Goal: Obtain resource: Obtain resource

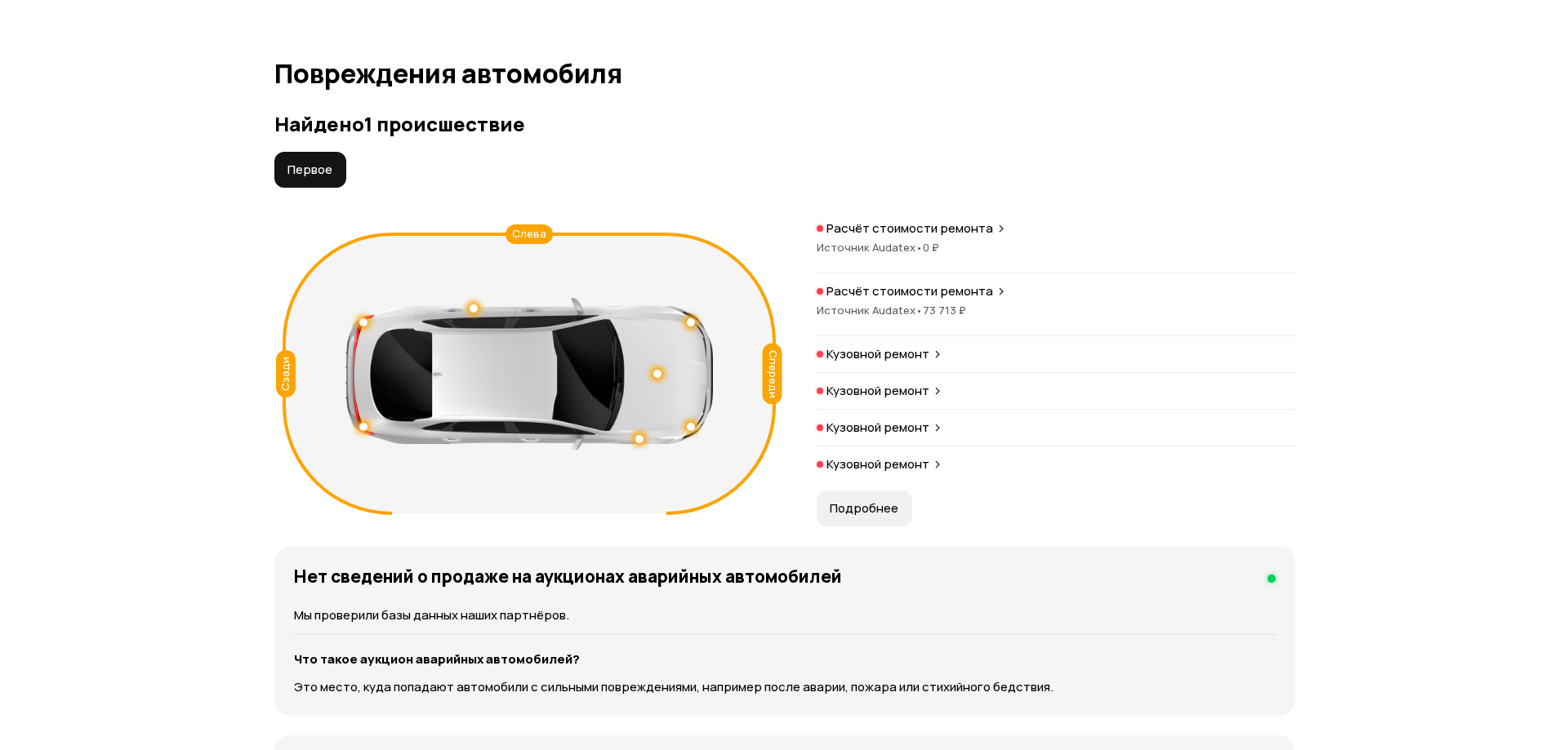
scroll to position [1714, 0]
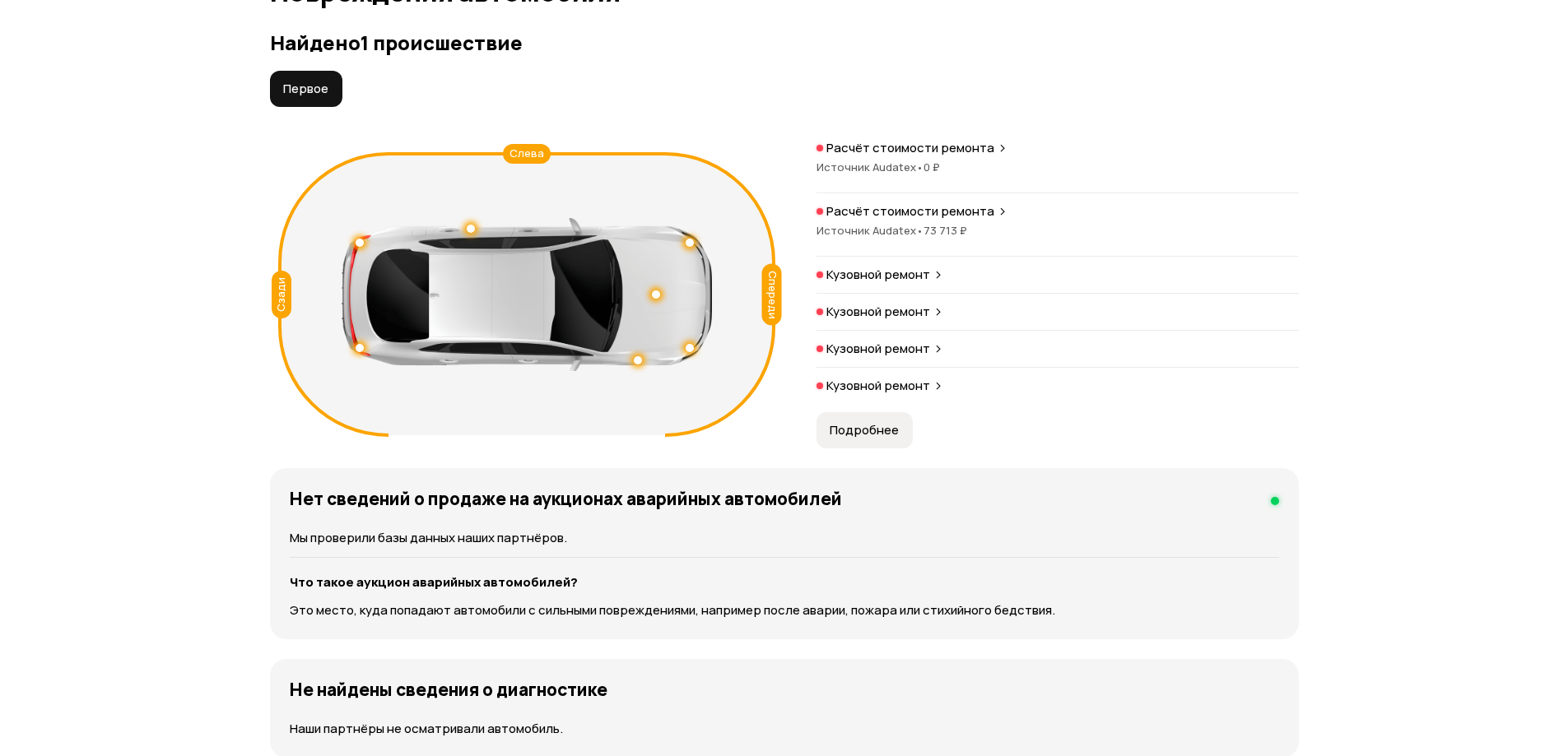
click at [869, 432] on span "Подробнее" at bounding box center [864, 430] width 69 height 16
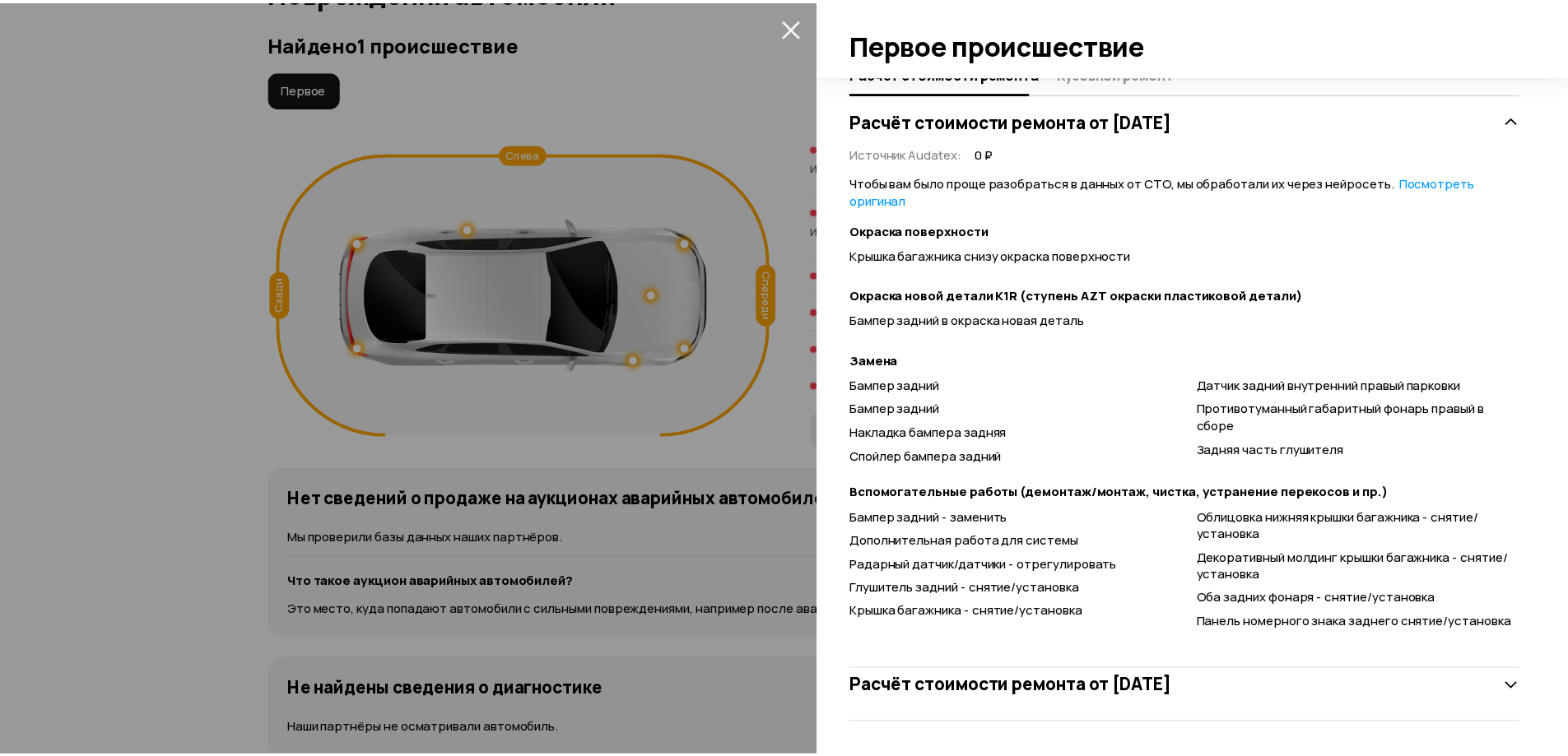
scroll to position [0, 0]
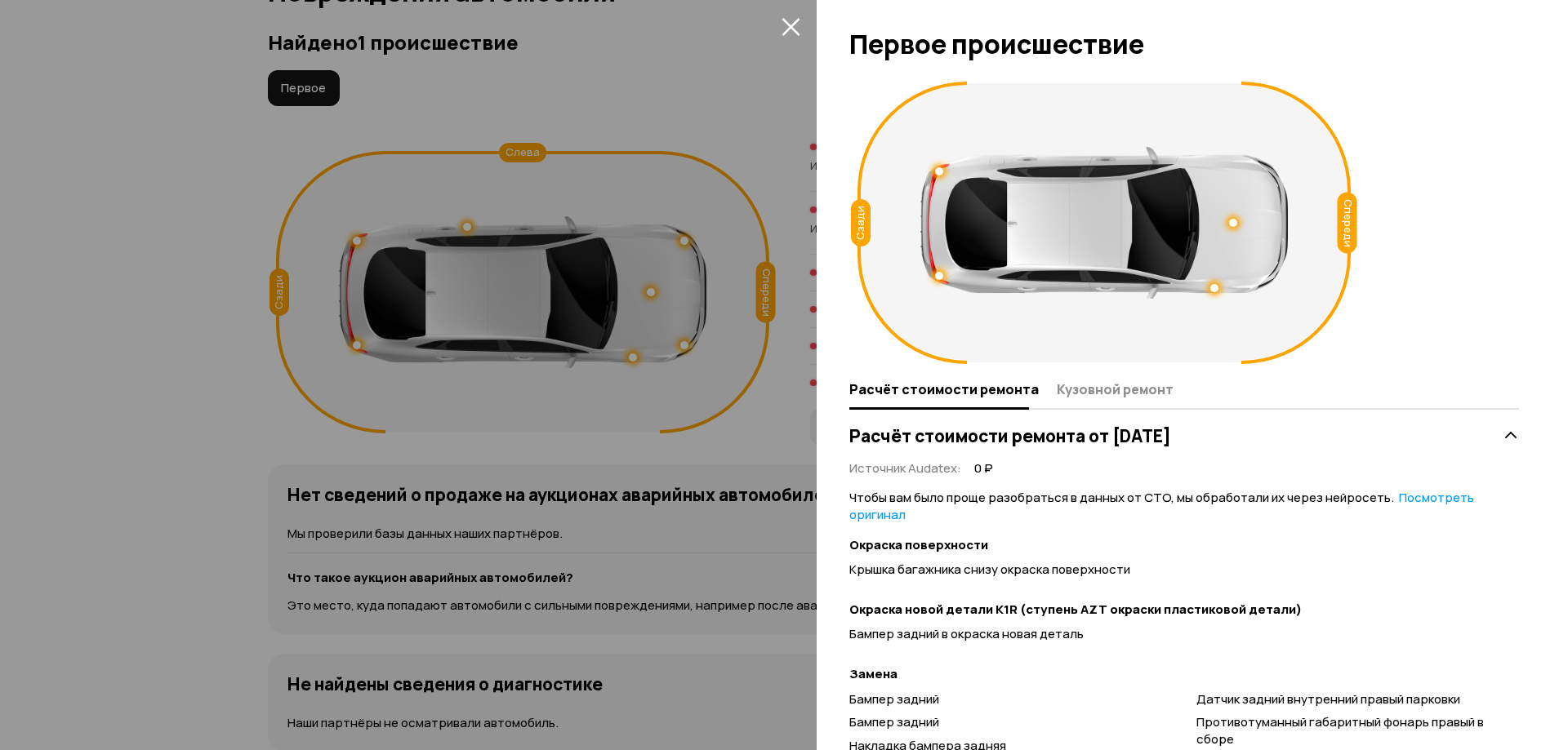
click at [788, 29] on icon "закрыть" at bounding box center [791, 27] width 18 height 18
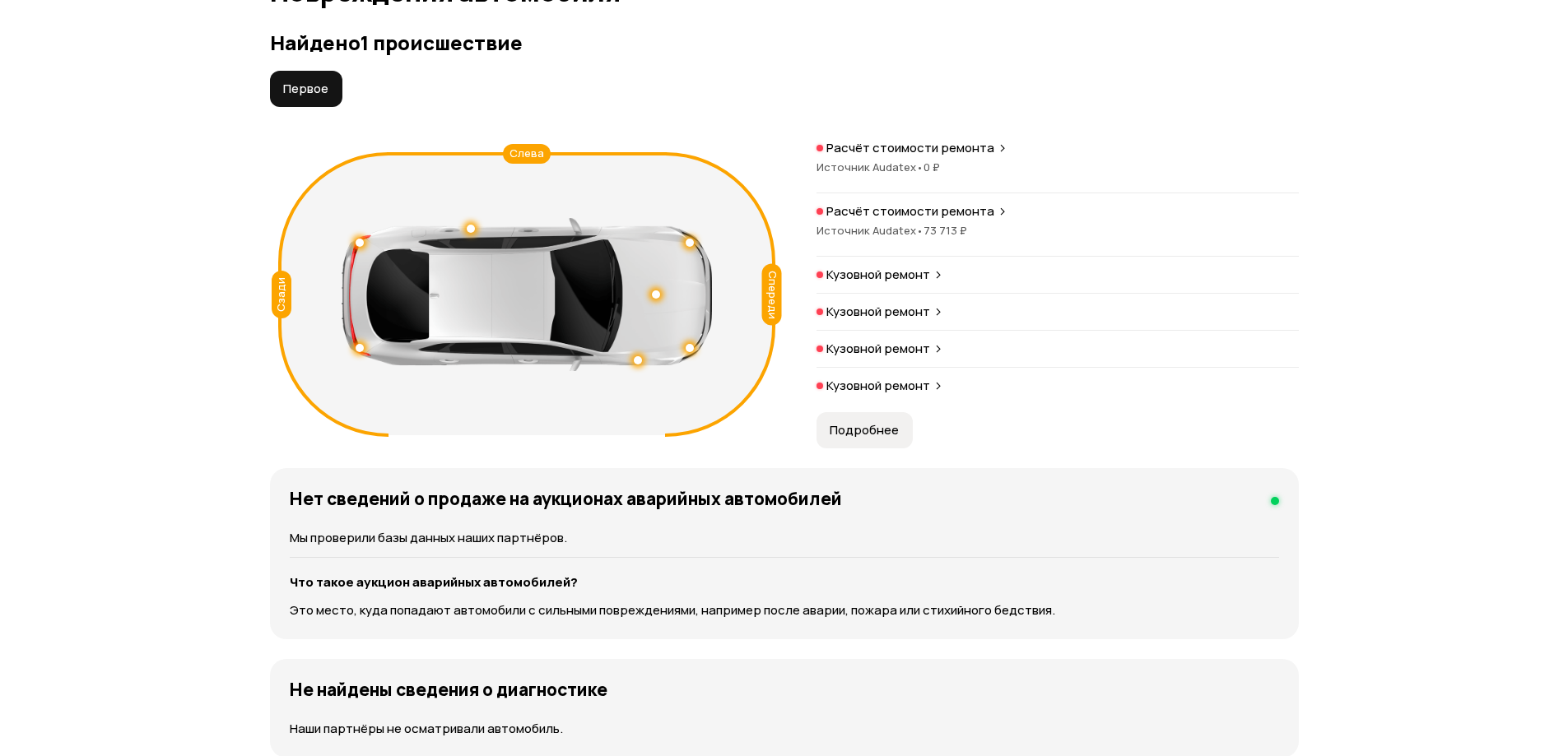
scroll to position [1481, 0]
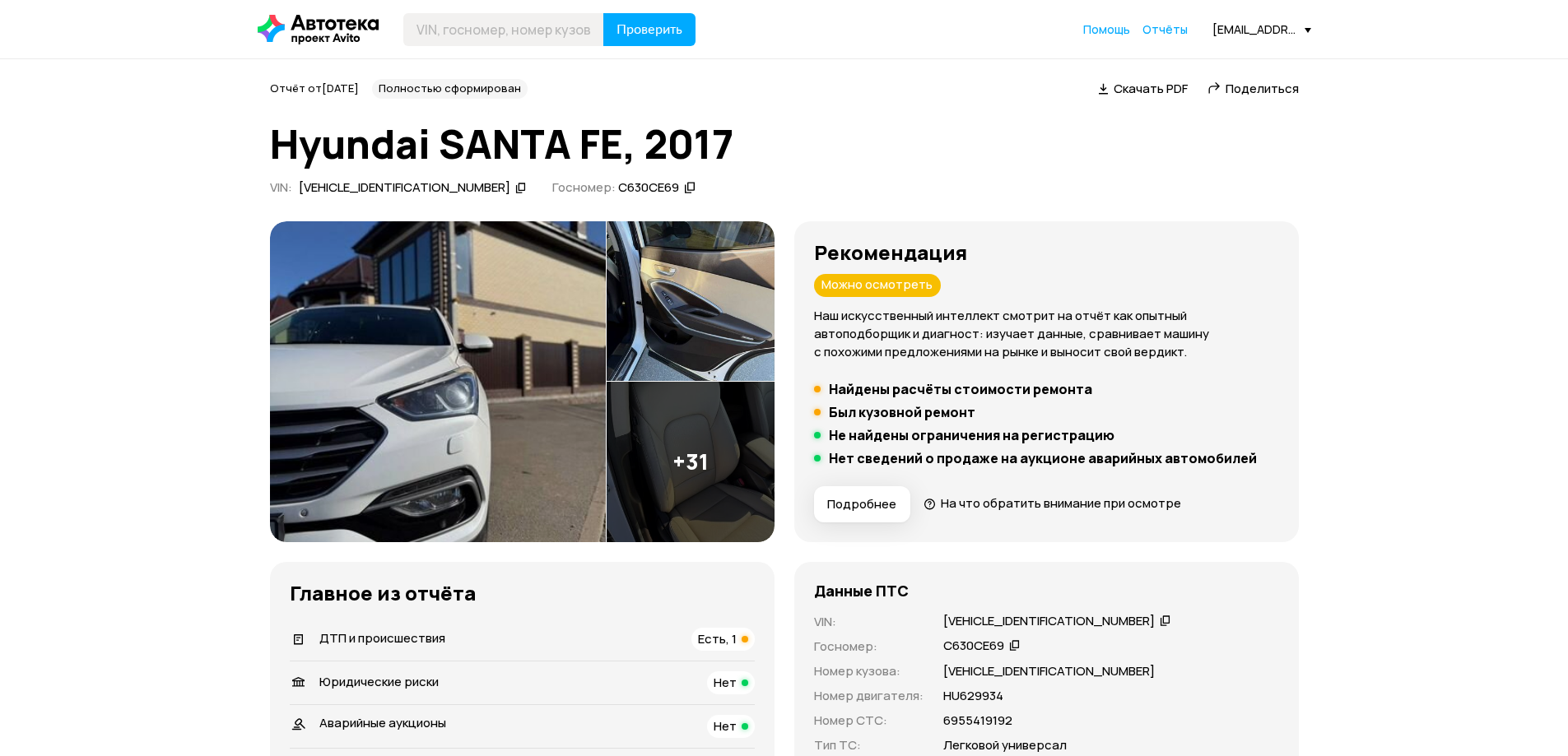
scroll to position [329, 0]
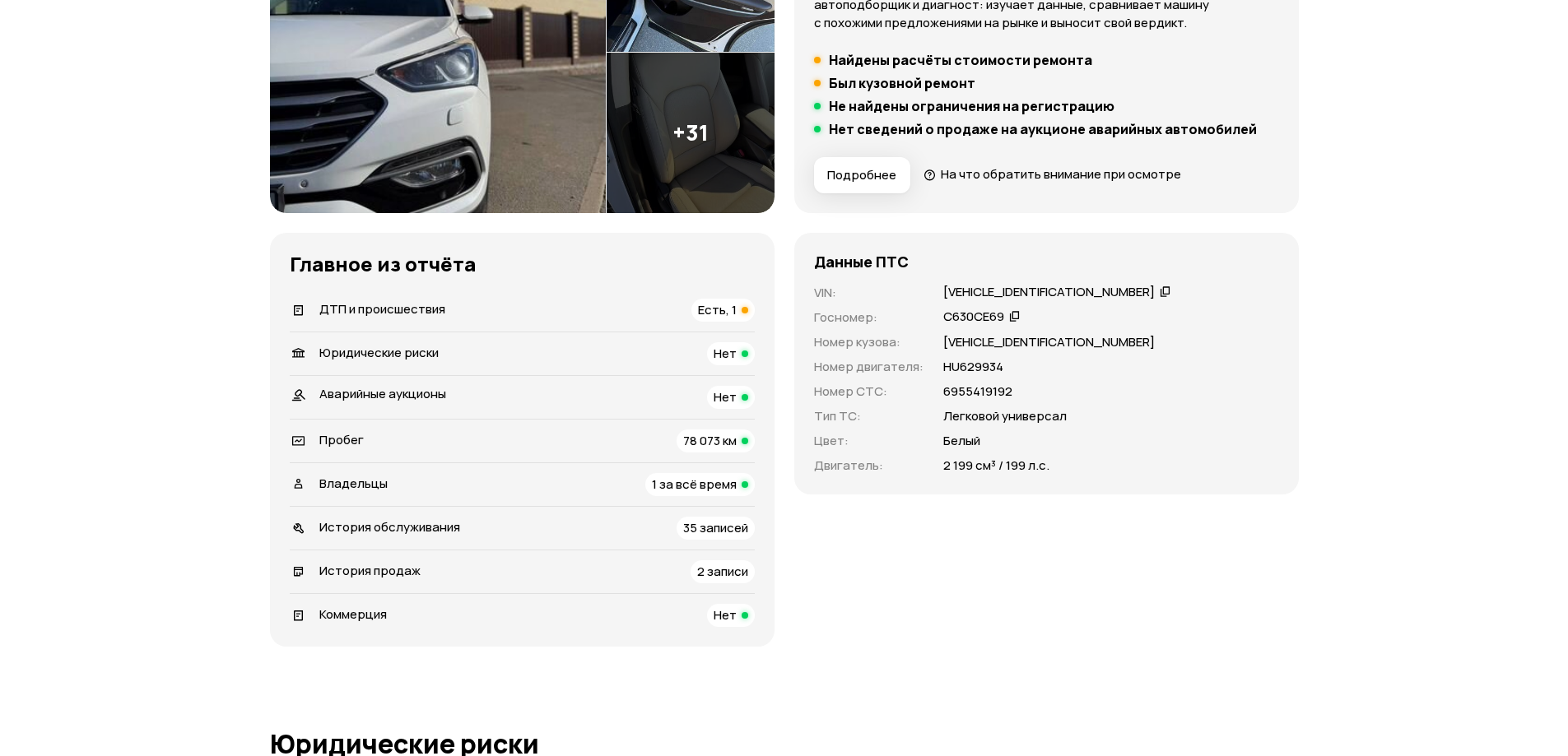
click at [739, 307] on div "Есть, 1" at bounding box center [723, 309] width 63 height 23
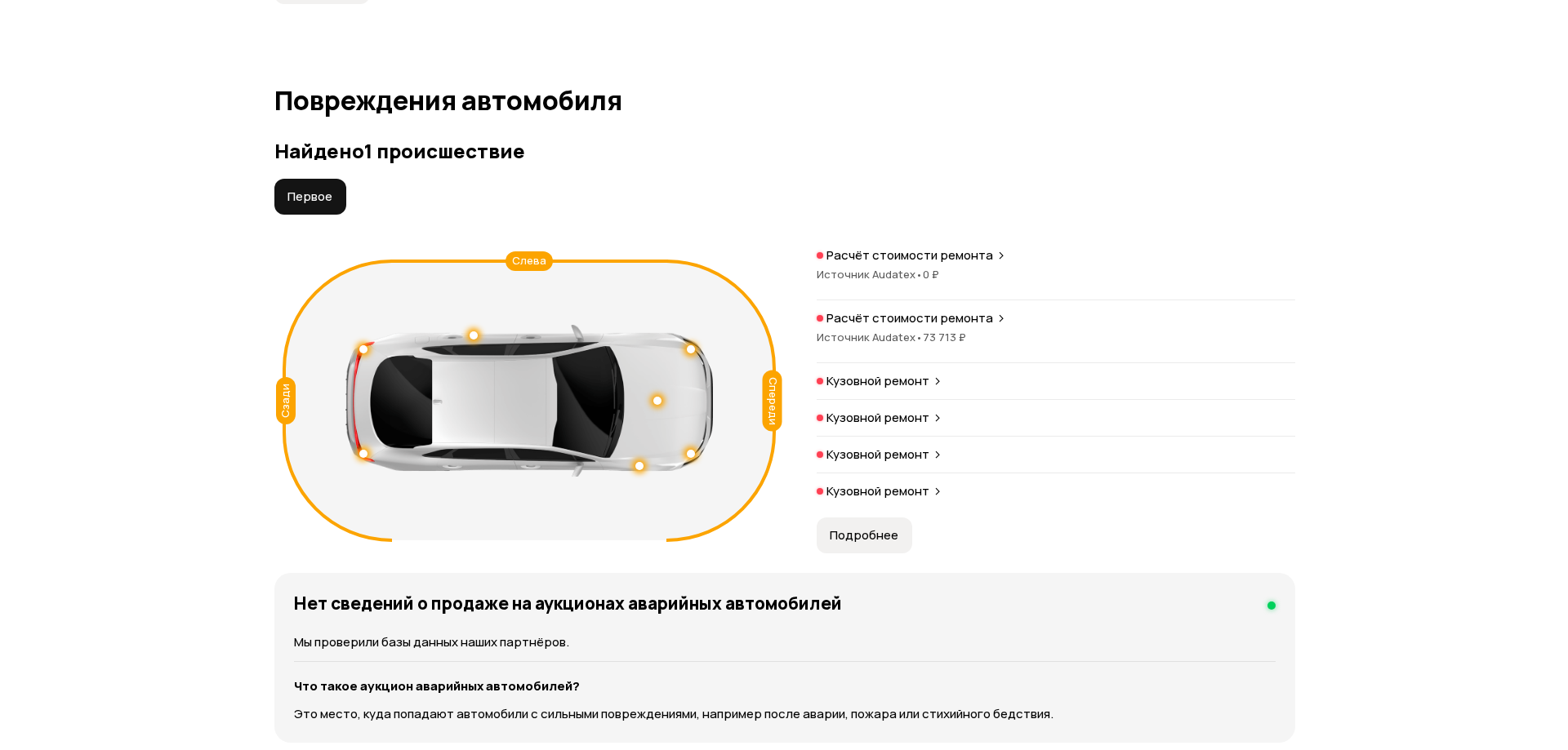
scroll to position [1691, 0]
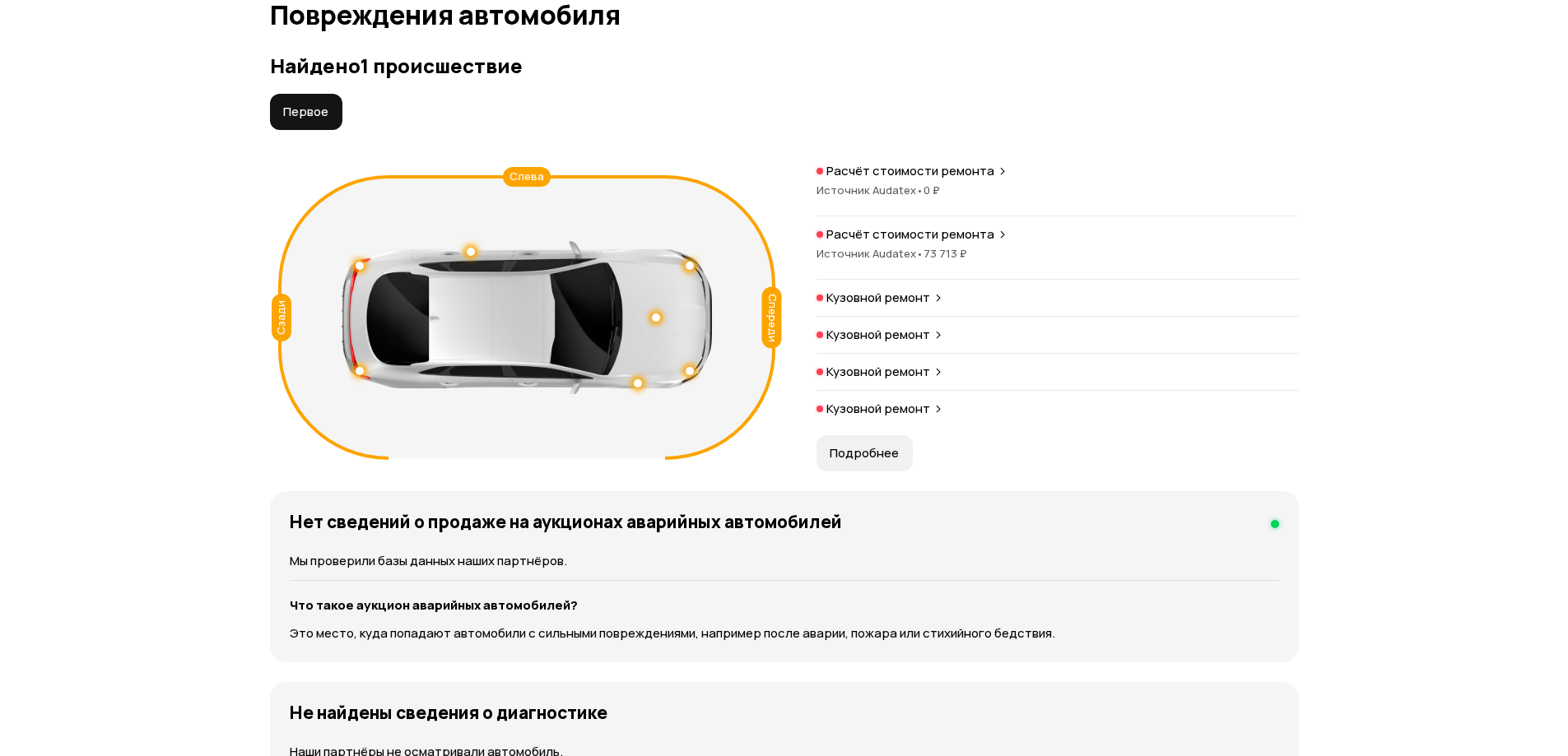
click at [460, 252] on div at bounding box center [527, 317] width 370 height 153
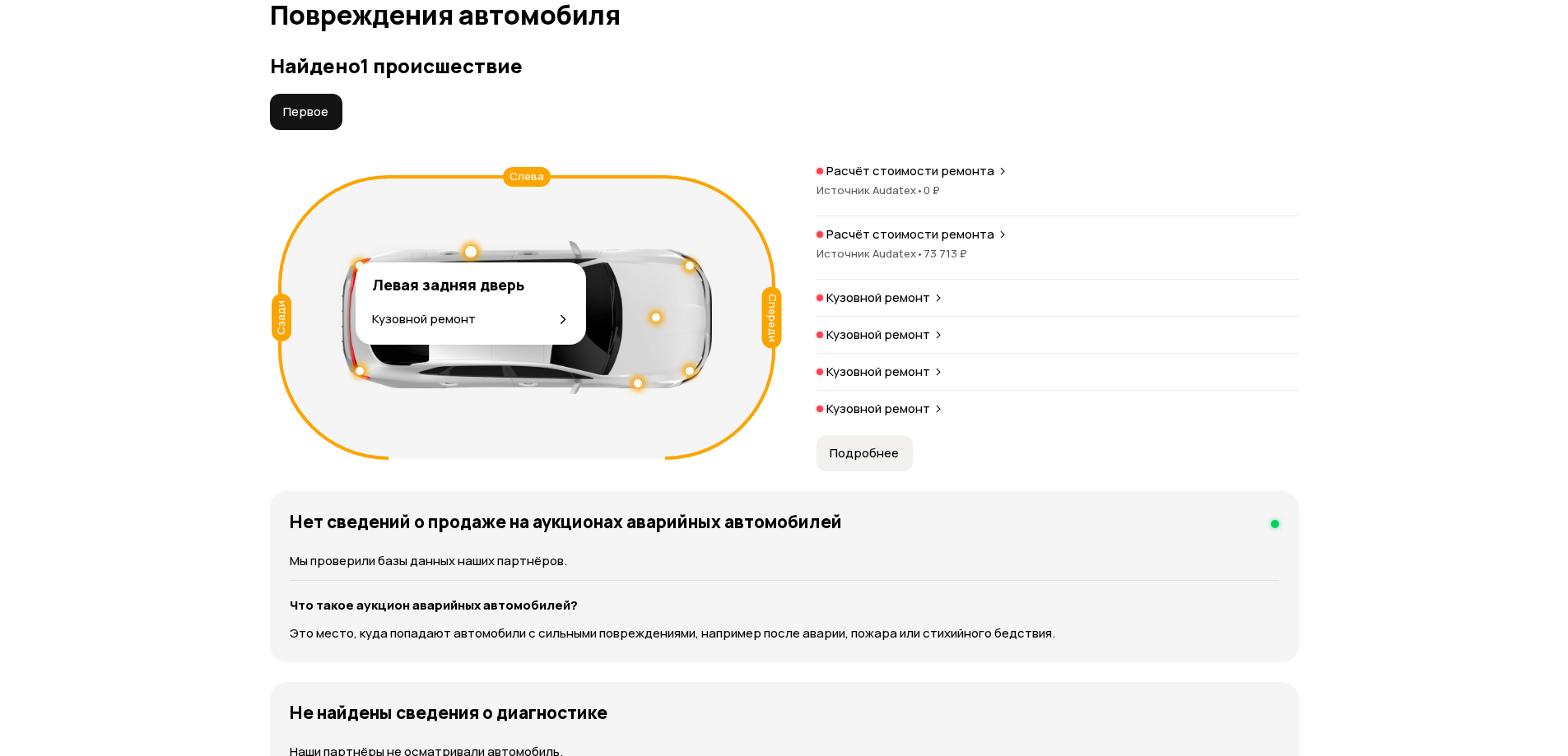
click at [473, 250] on div at bounding box center [470, 251] width 12 height 12
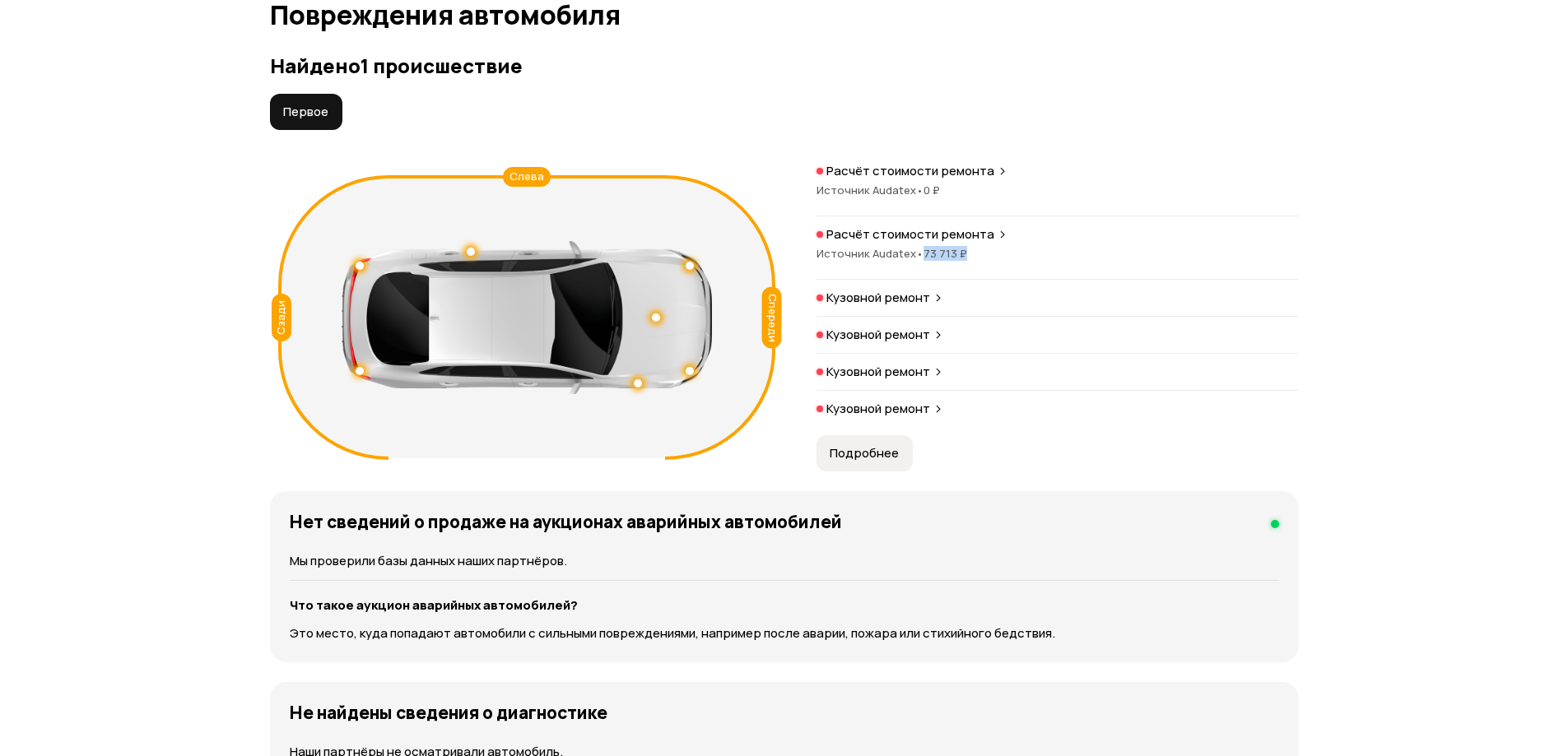
drag, startPoint x: 926, startPoint y: 251, endPoint x: 1024, endPoint y: 251, distance: 98.0
click at [1013, 251] on div "Источник Audatex • 73 713 ₽" at bounding box center [1058, 253] width 482 height 14
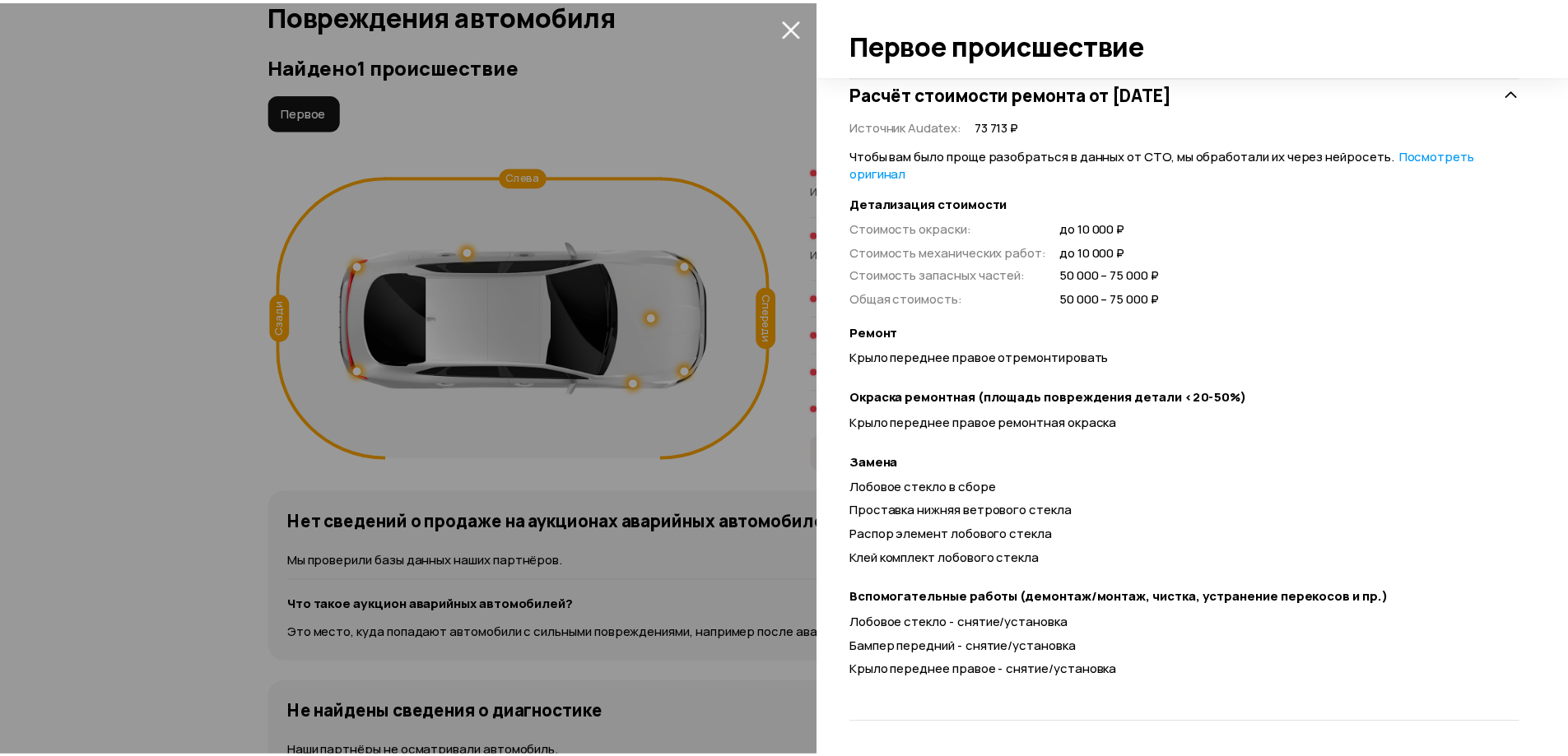
scroll to position [0, 0]
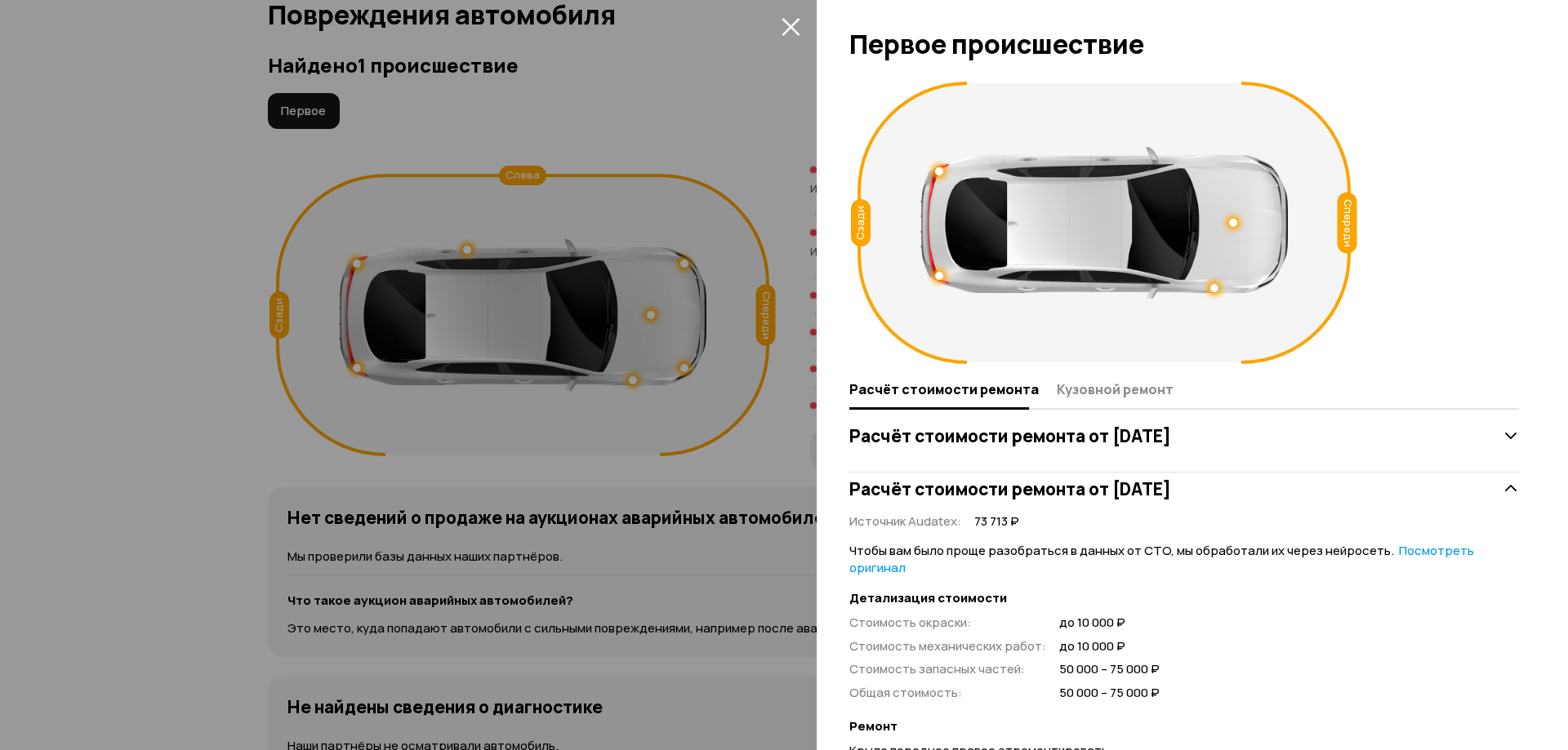
click at [784, 31] on icon "закрыть" at bounding box center [791, 27] width 18 height 18
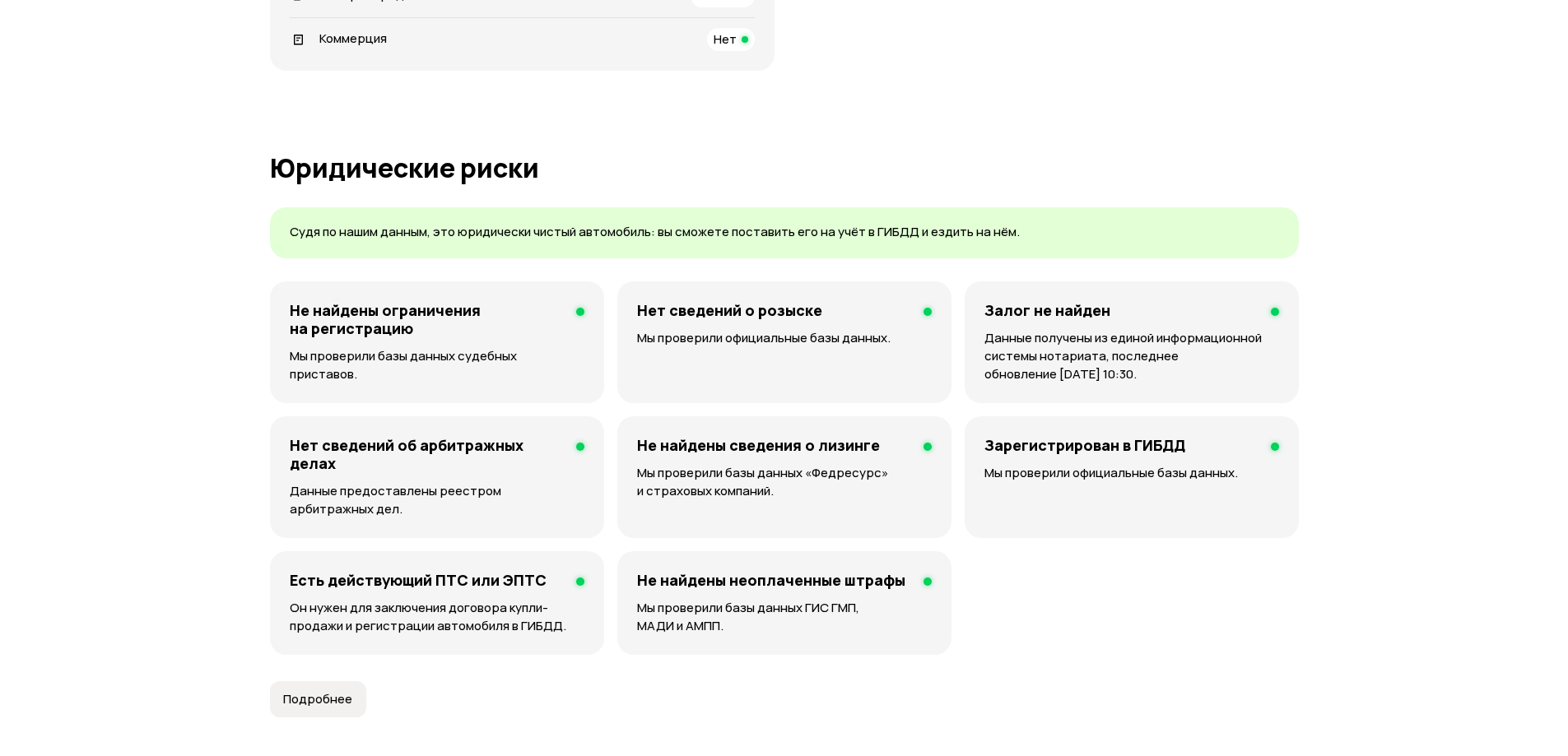
scroll to position [1399, 0]
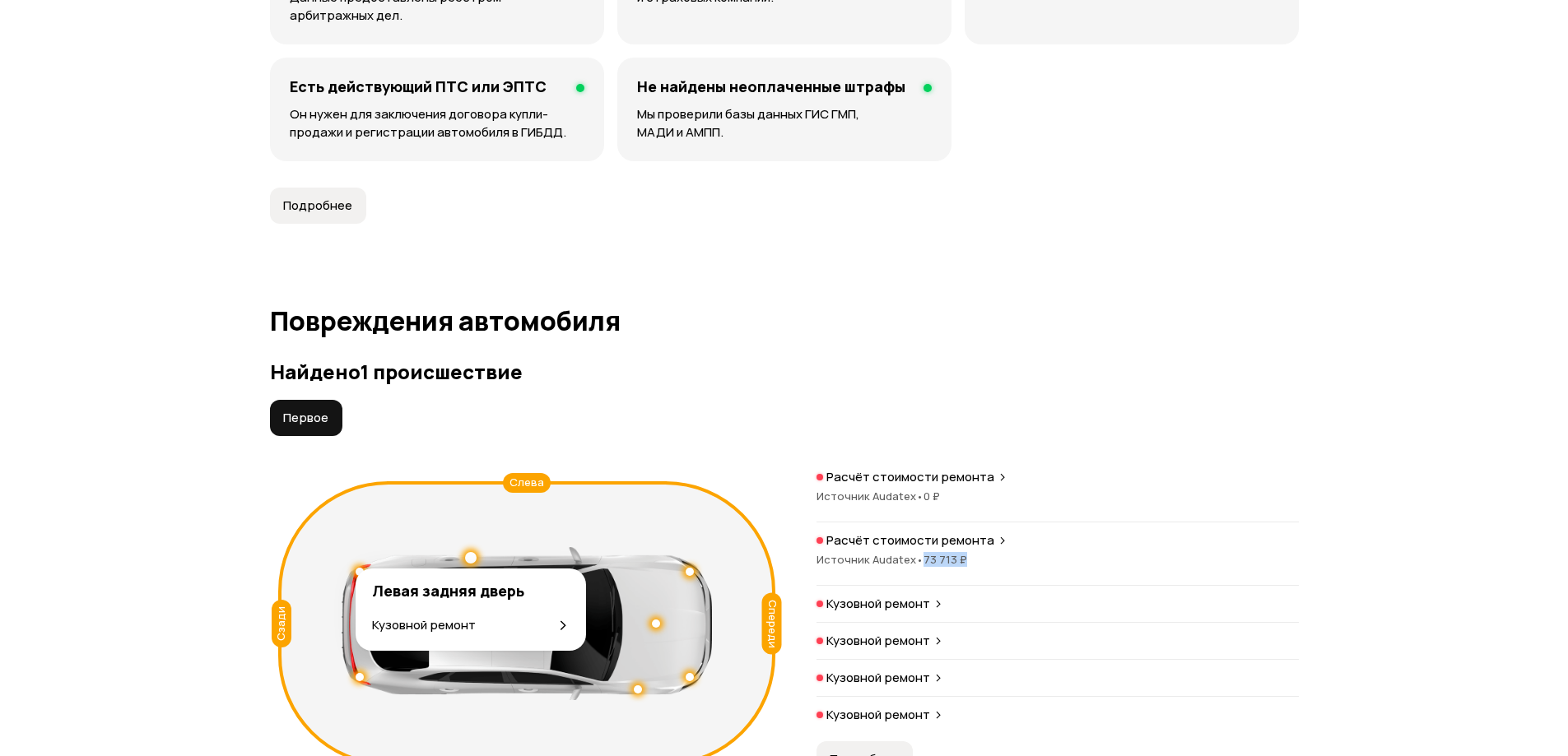
click at [469, 559] on div at bounding box center [470, 557] width 12 height 12
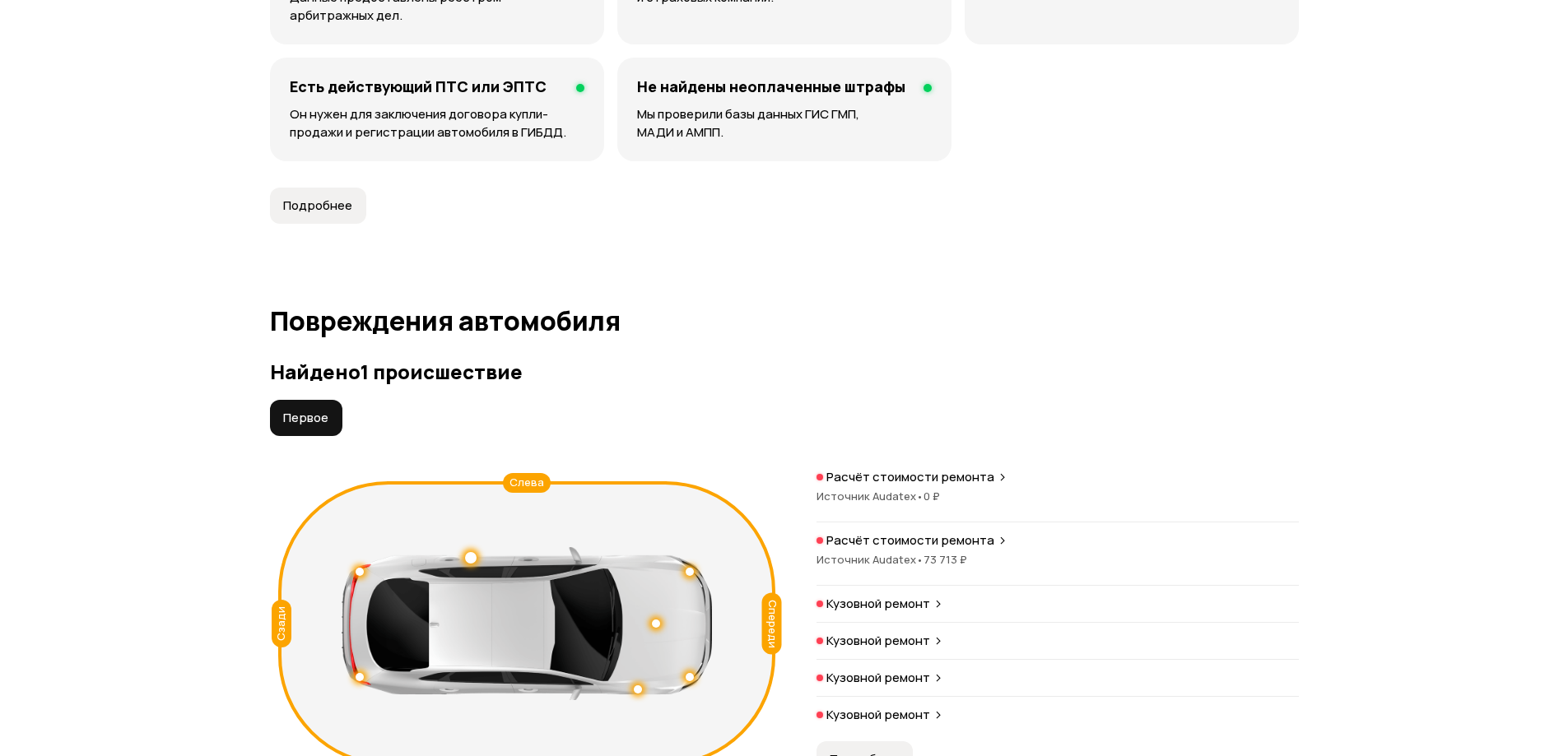
click at [359, 571] on div at bounding box center [359, 572] width 8 height 8
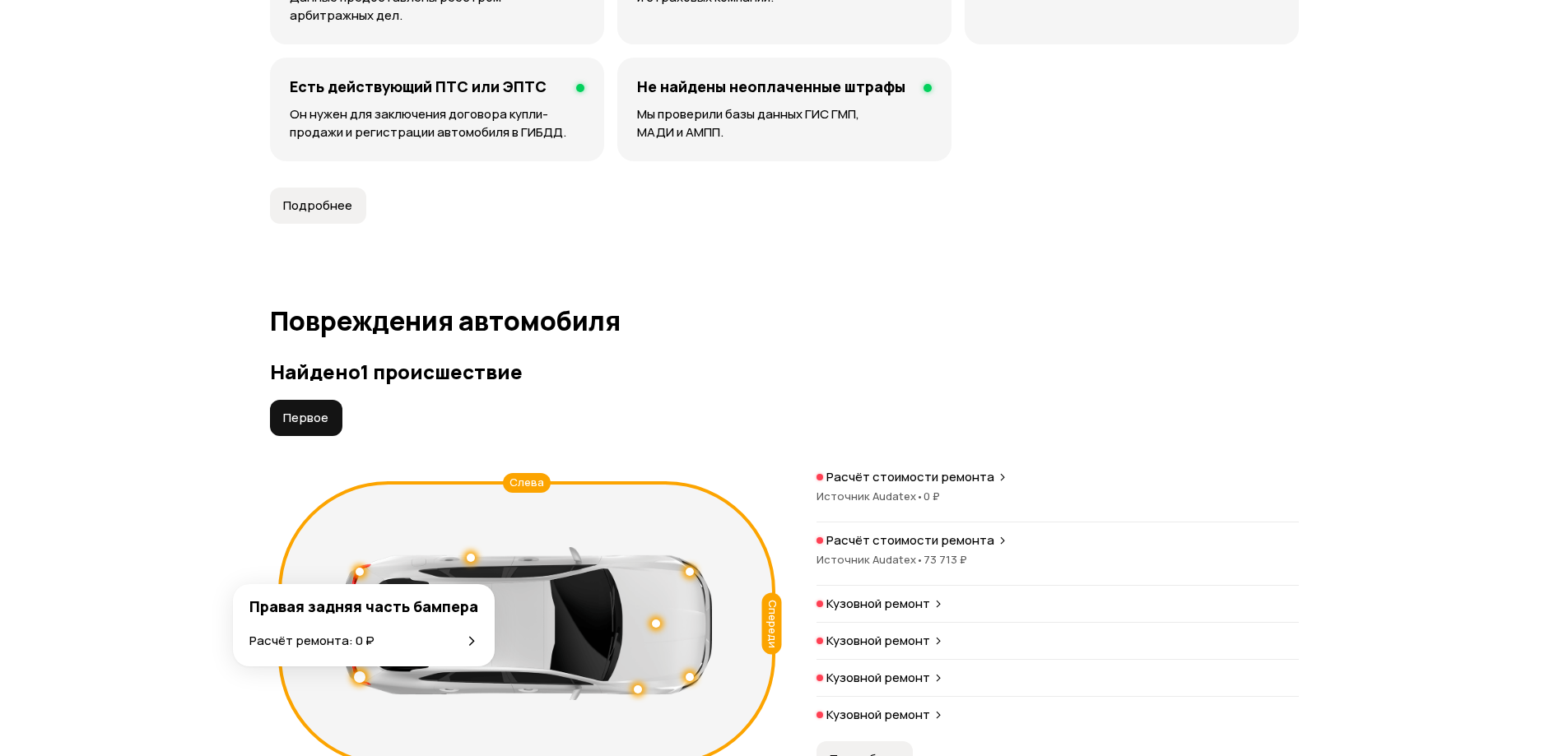
click at [359, 677] on div at bounding box center [359, 676] width 12 height 12
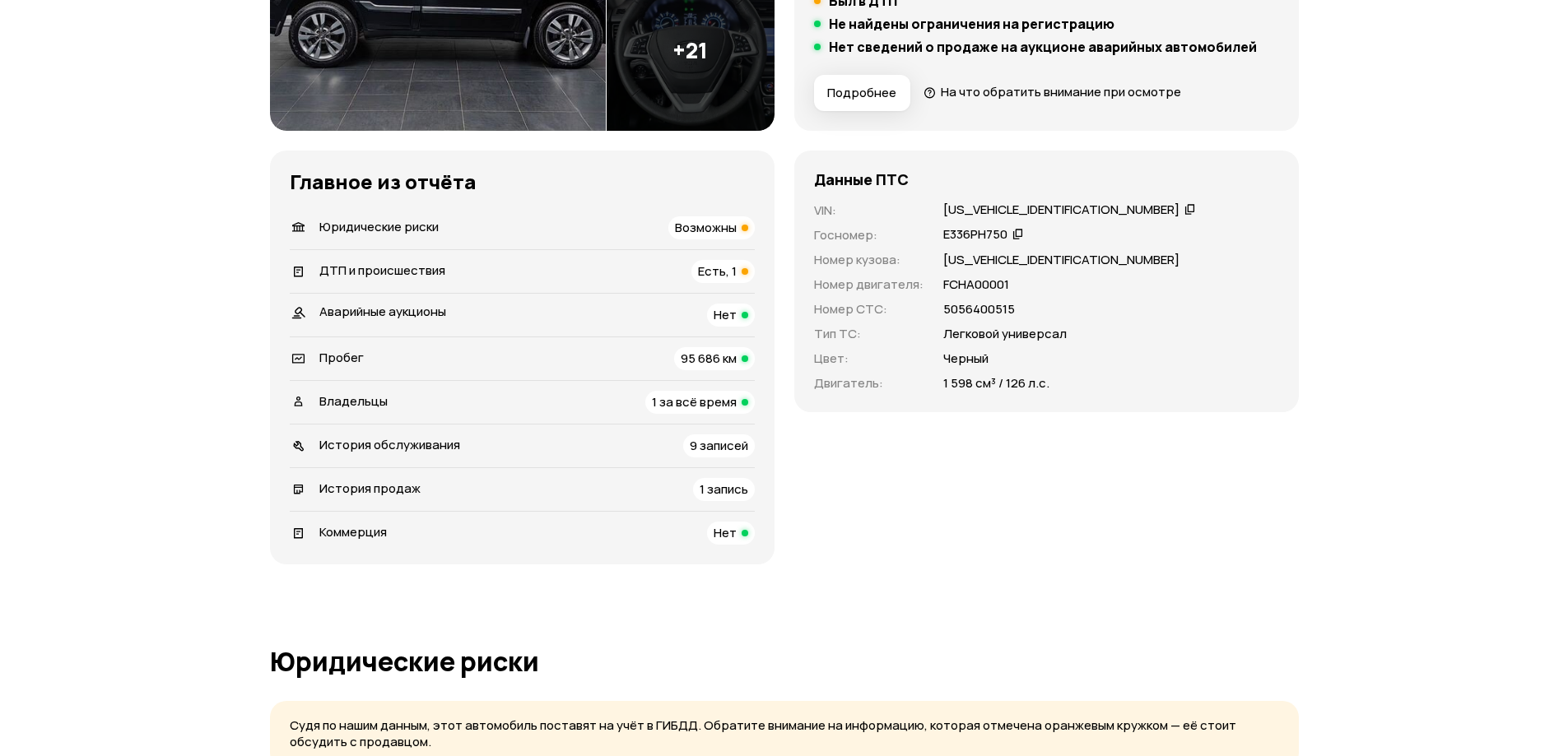
scroll to position [329, 0]
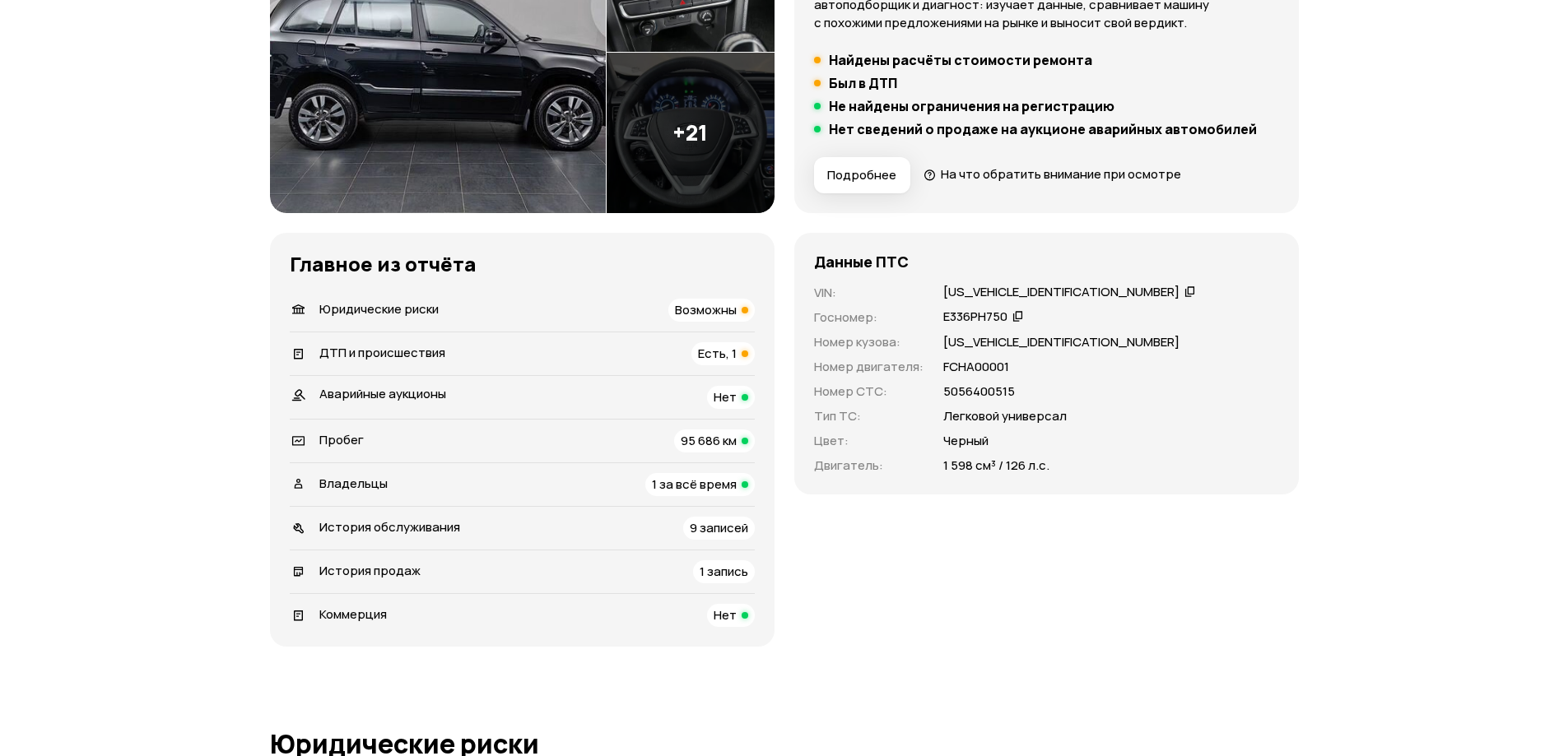
click at [742, 353] on div at bounding box center [745, 354] width 6 height 6
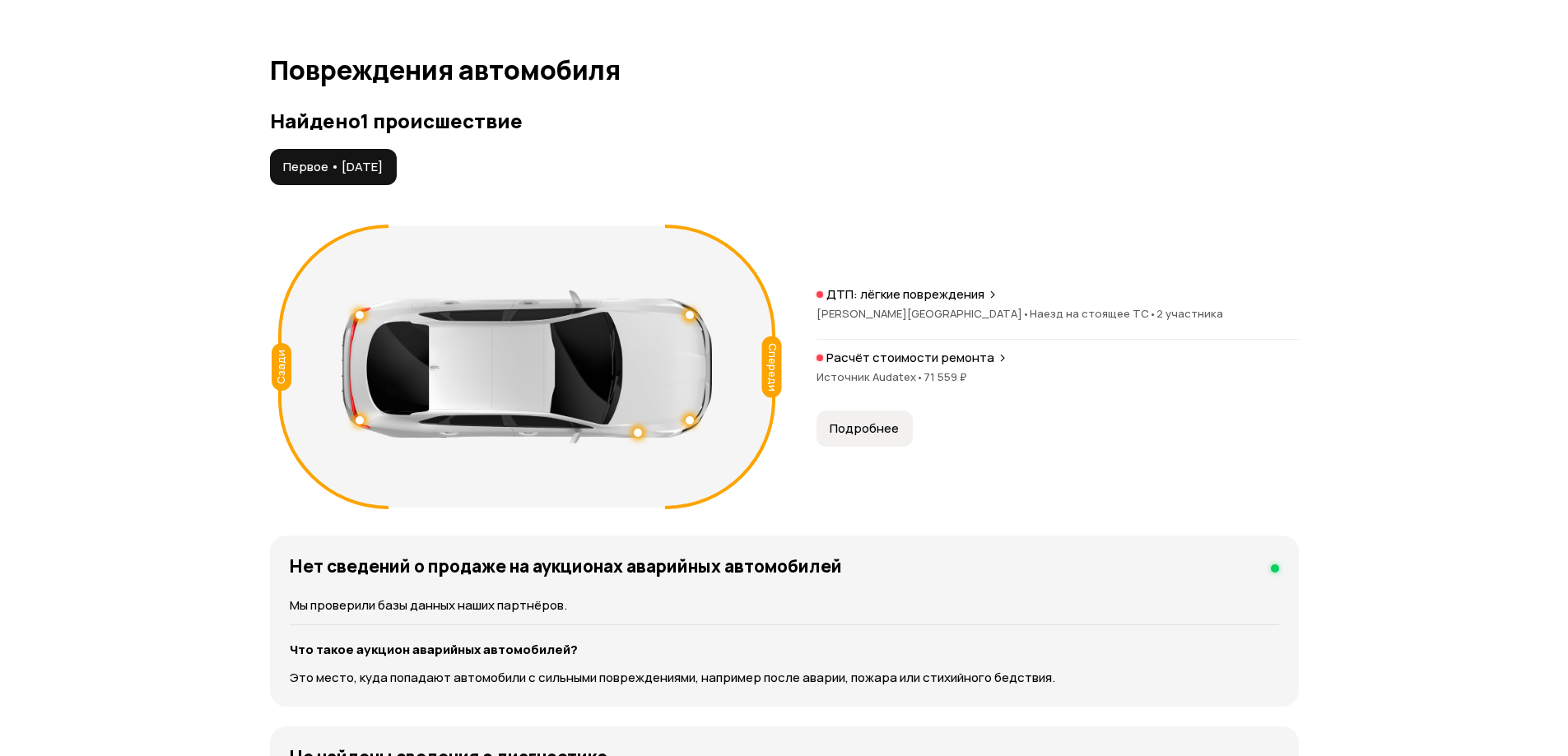
scroll to position [1740, 0]
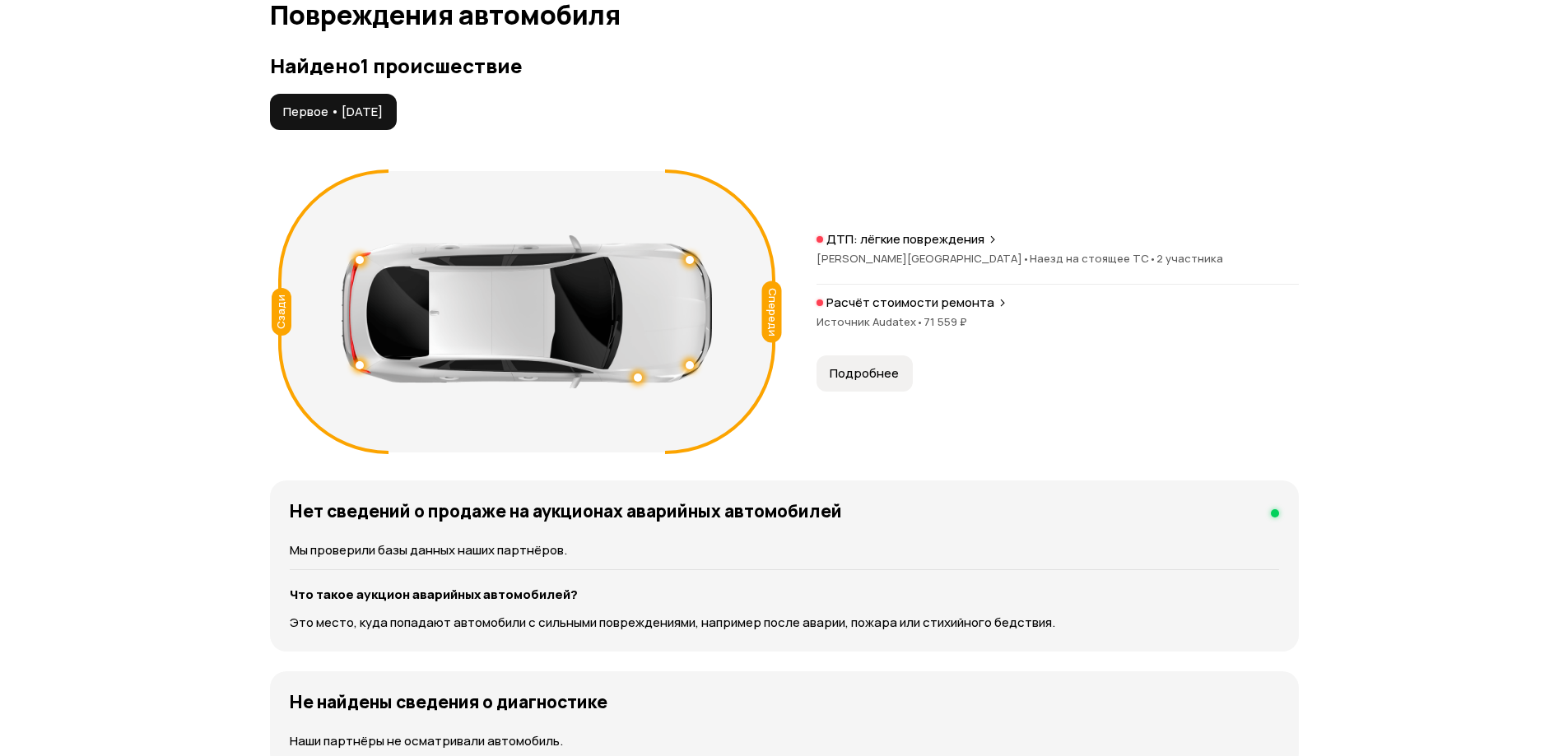
click at [886, 388] on button "Подробнее" at bounding box center [865, 373] width 96 height 36
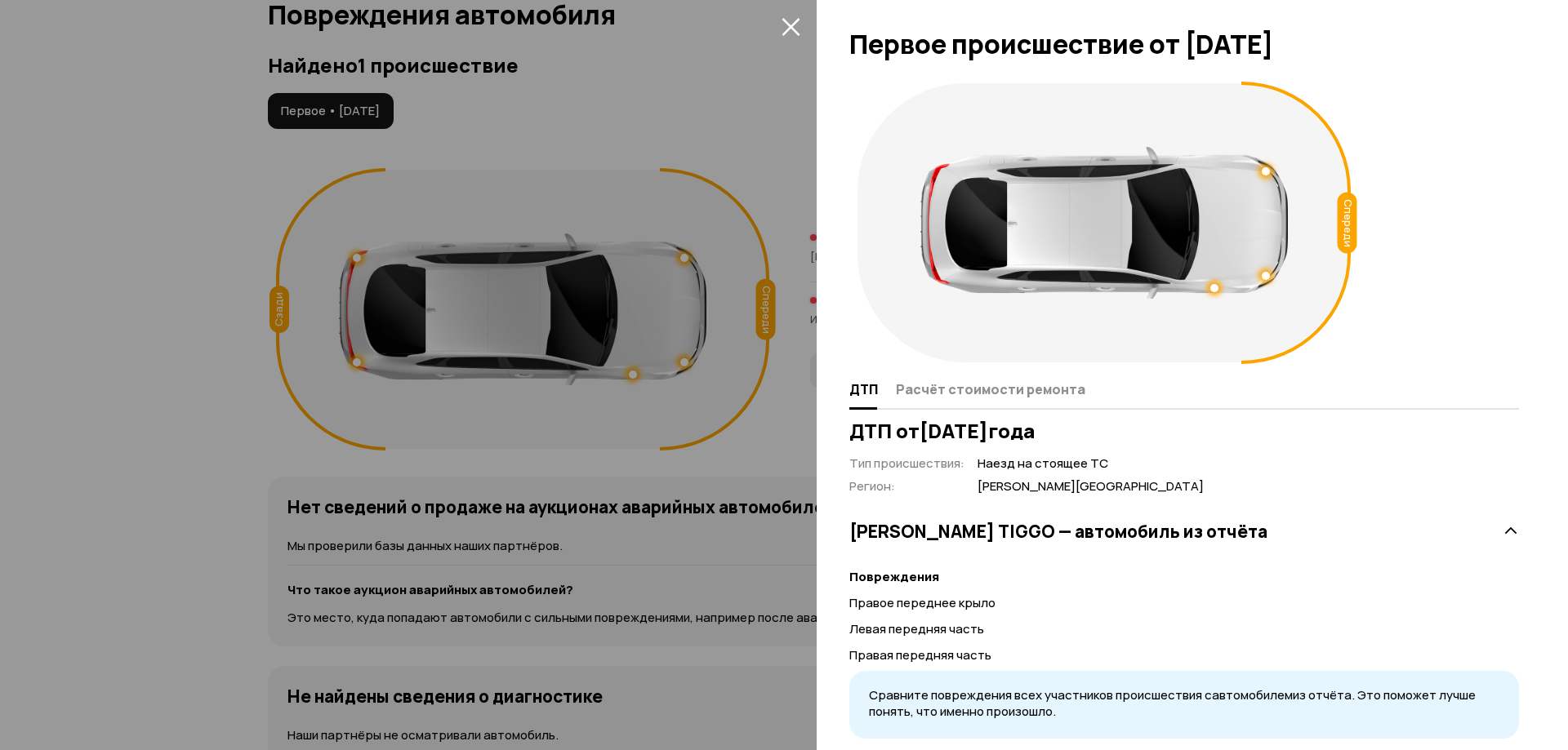
click at [805, 20] on div at bounding box center [784, 375] width 1568 height 750
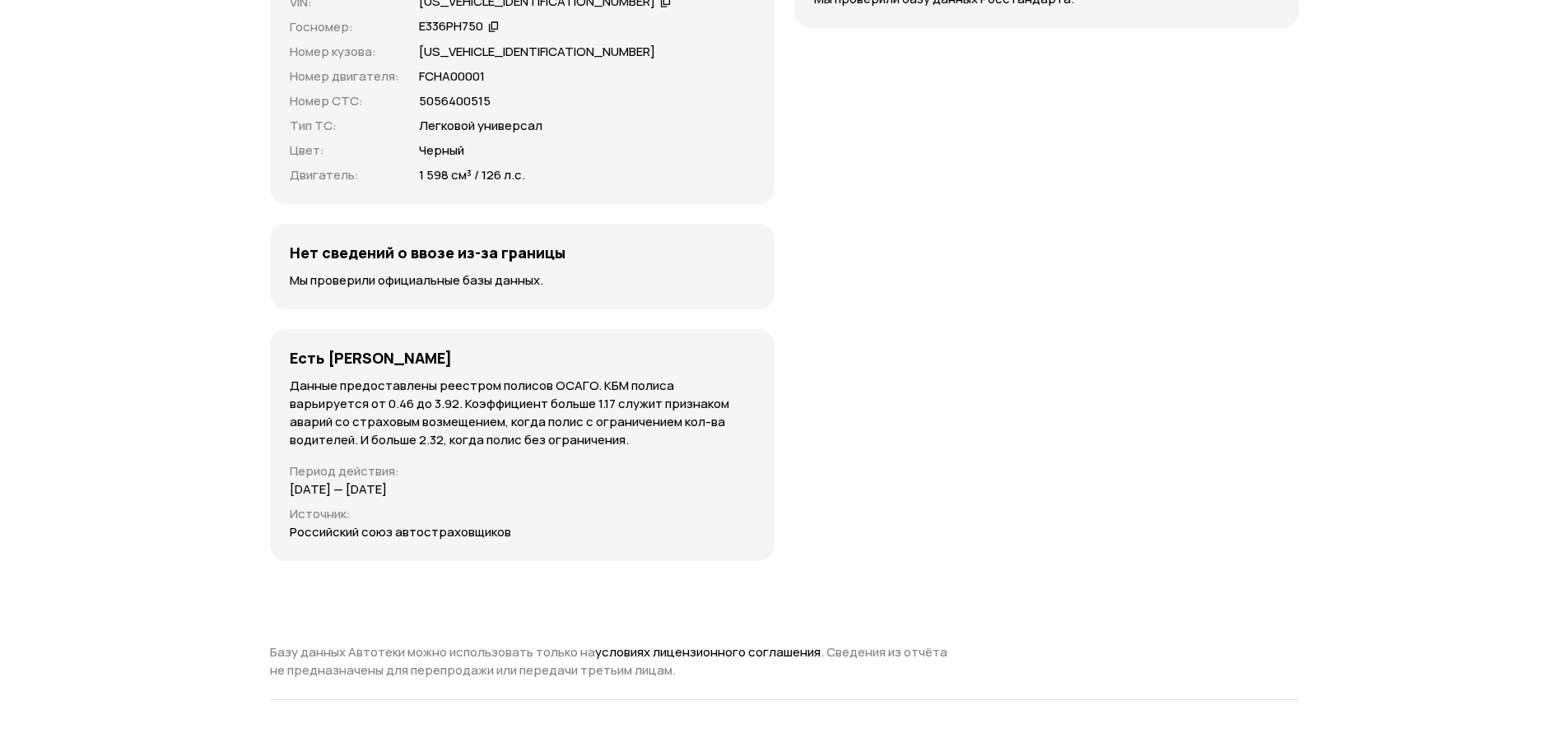
scroll to position [5183, 0]
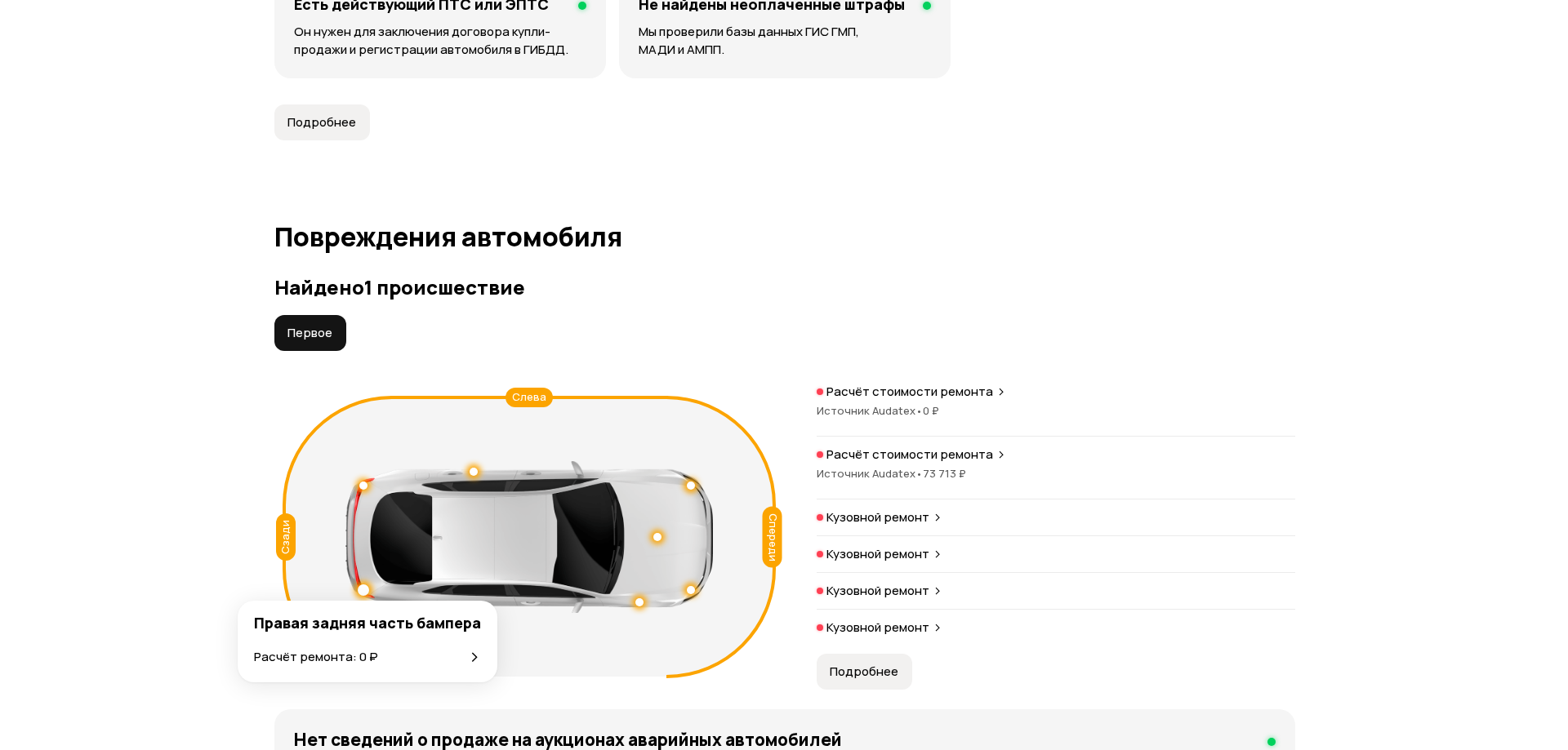
scroll to position [1551, 0]
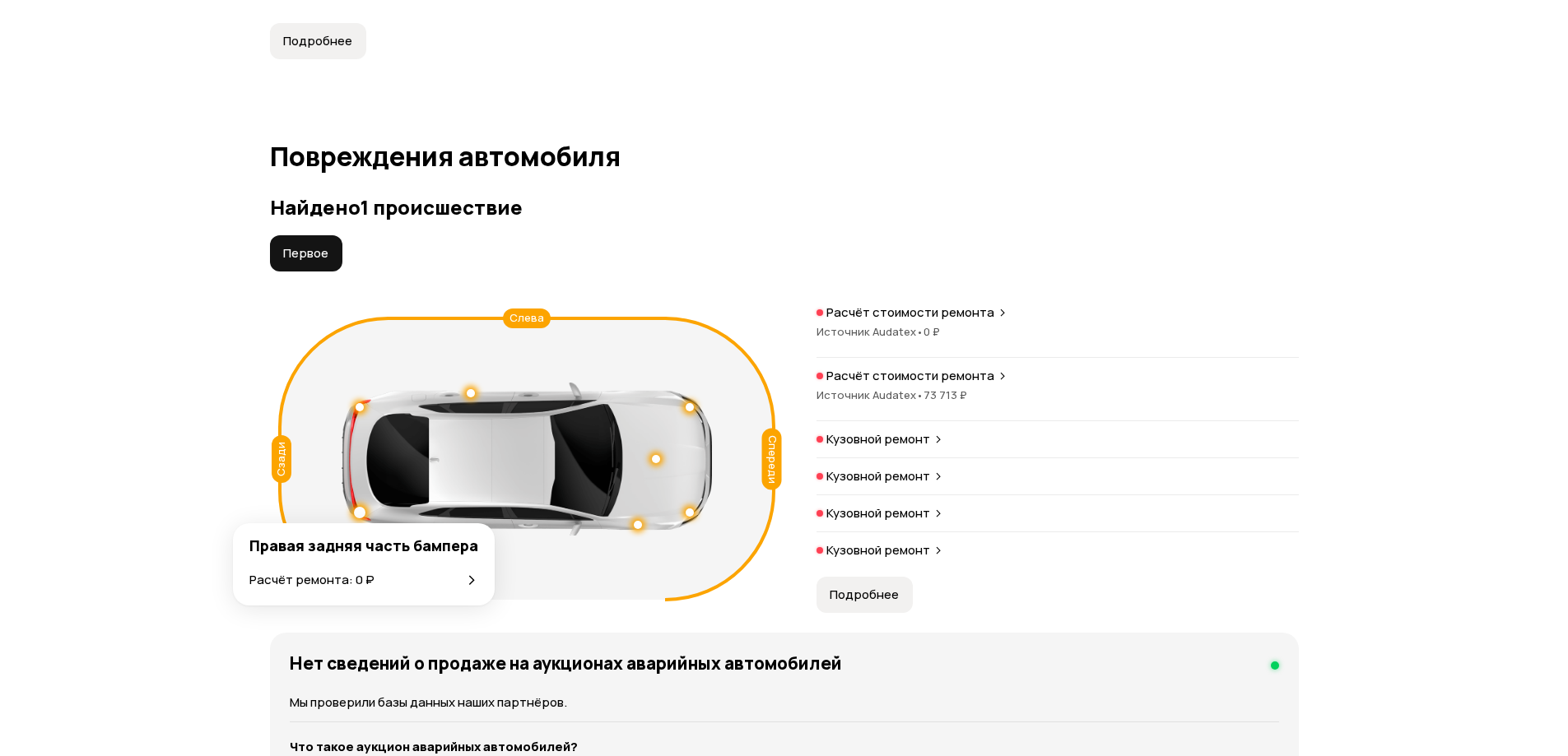
click at [870, 599] on span "Подробнее" at bounding box center [864, 595] width 69 height 16
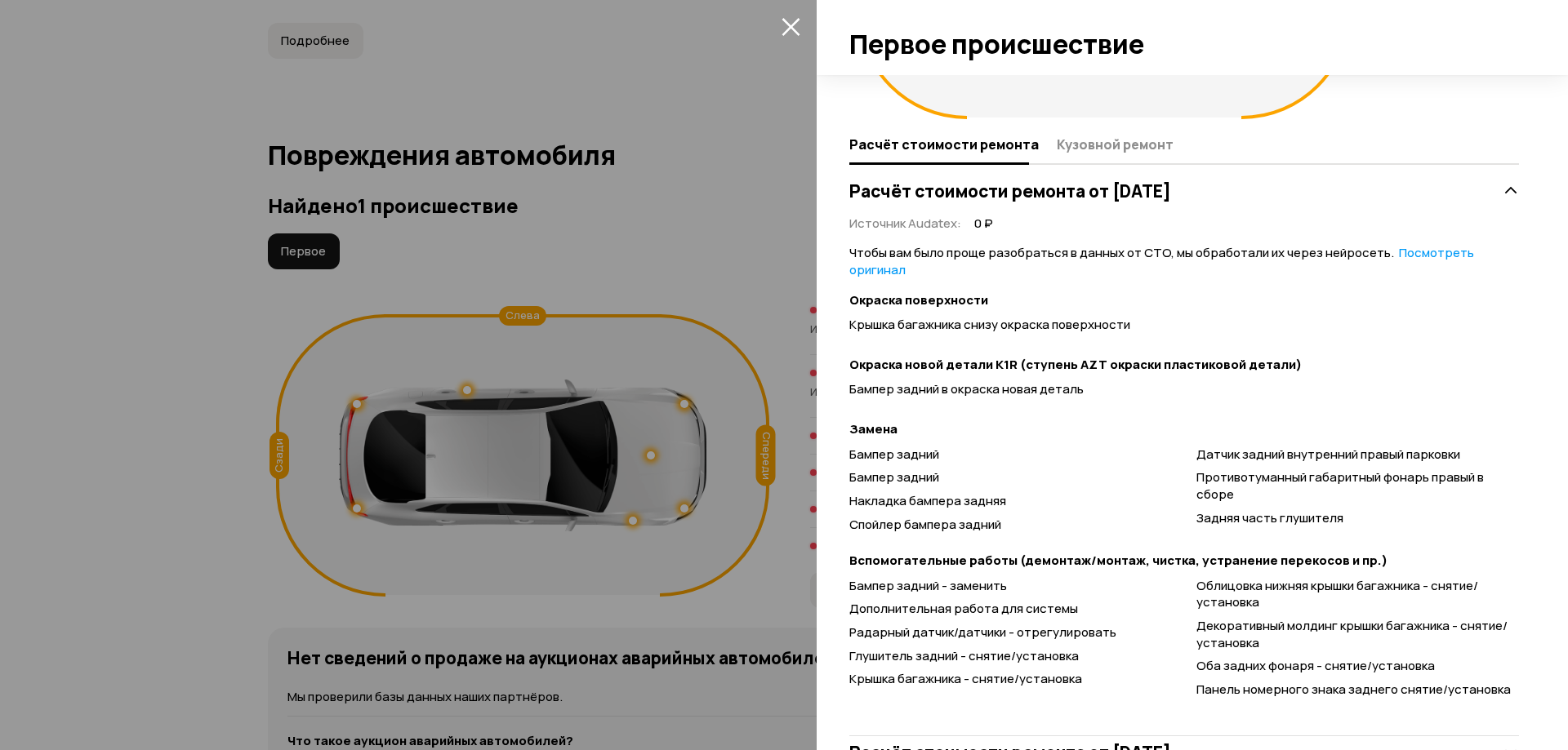
scroll to position [317, 0]
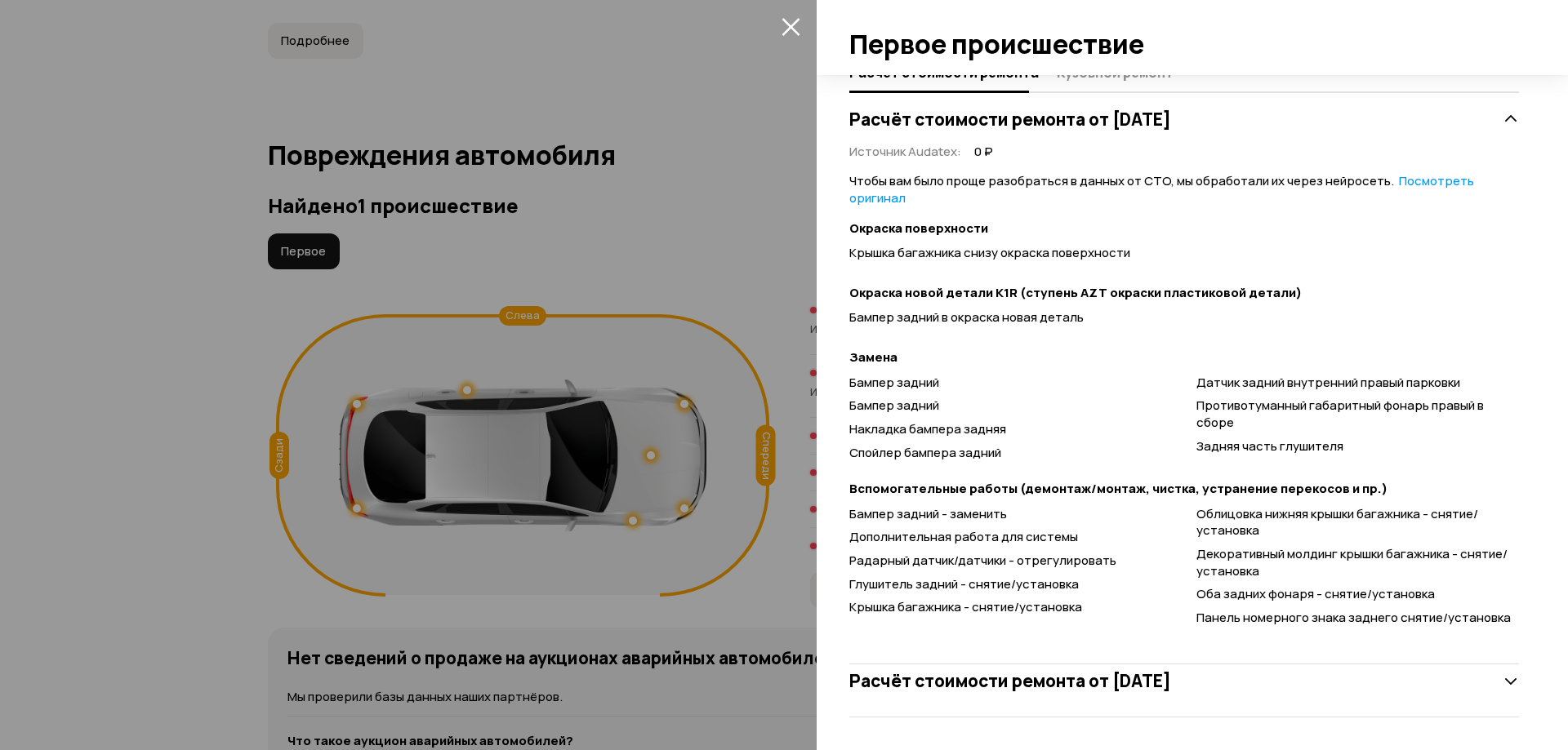
click at [1502, 684] on icon at bounding box center [1511, 682] width 16 height 16
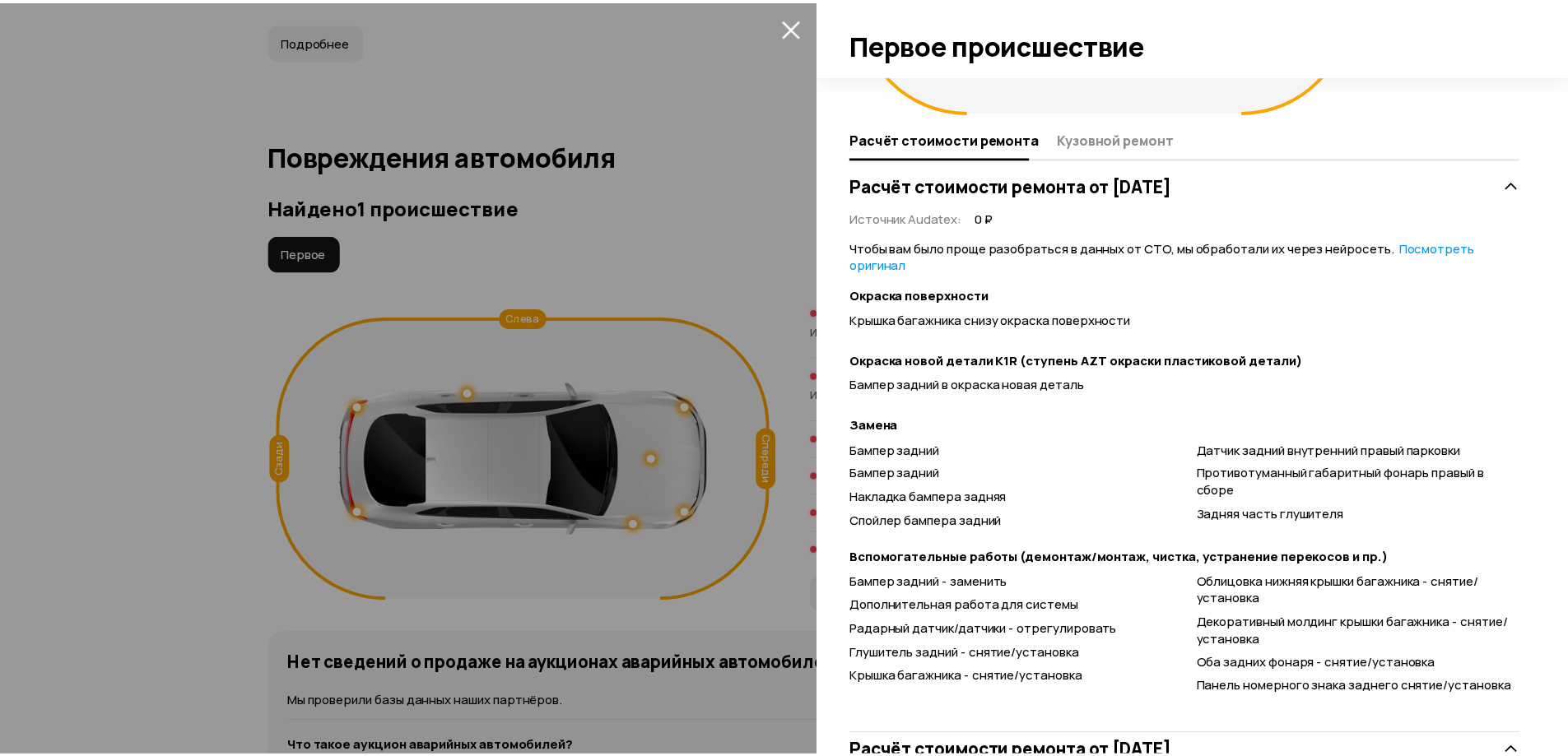
scroll to position [0, 0]
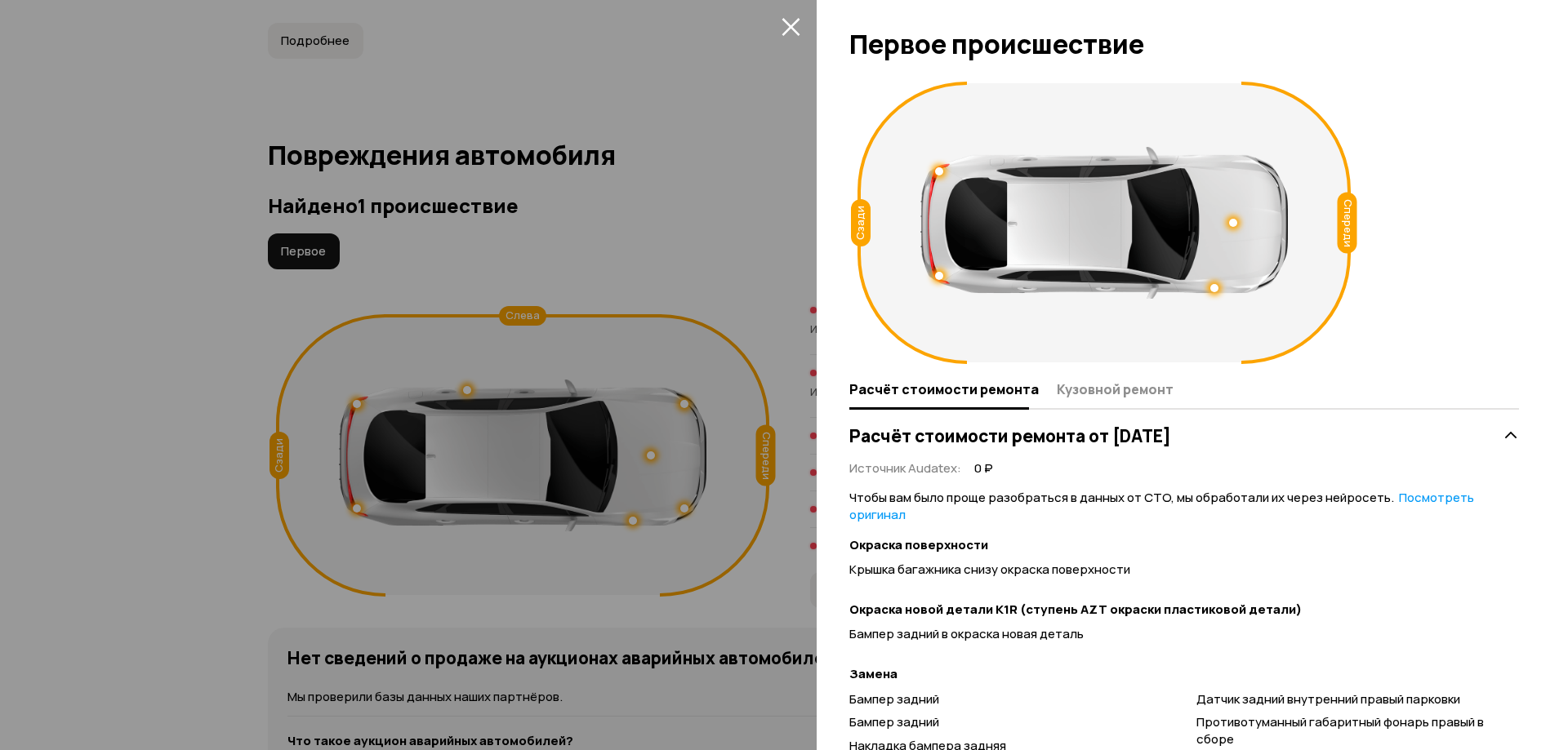
click at [788, 25] on icon "закрыть" at bounding box center [791, 27] width 18 height 18
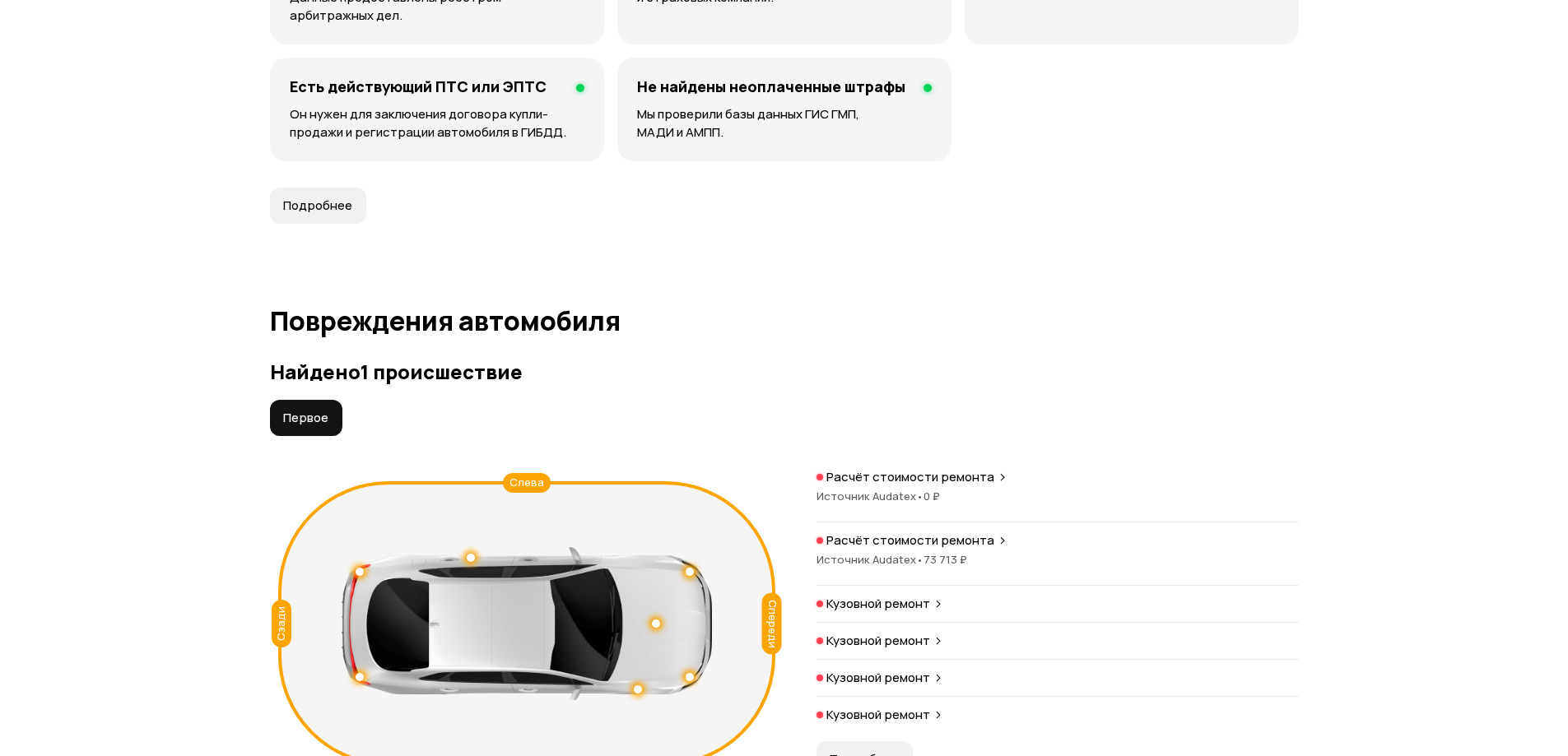
scroll to position [905, 0]
